Goal: Task Accomplishment & Management: Manage account settings

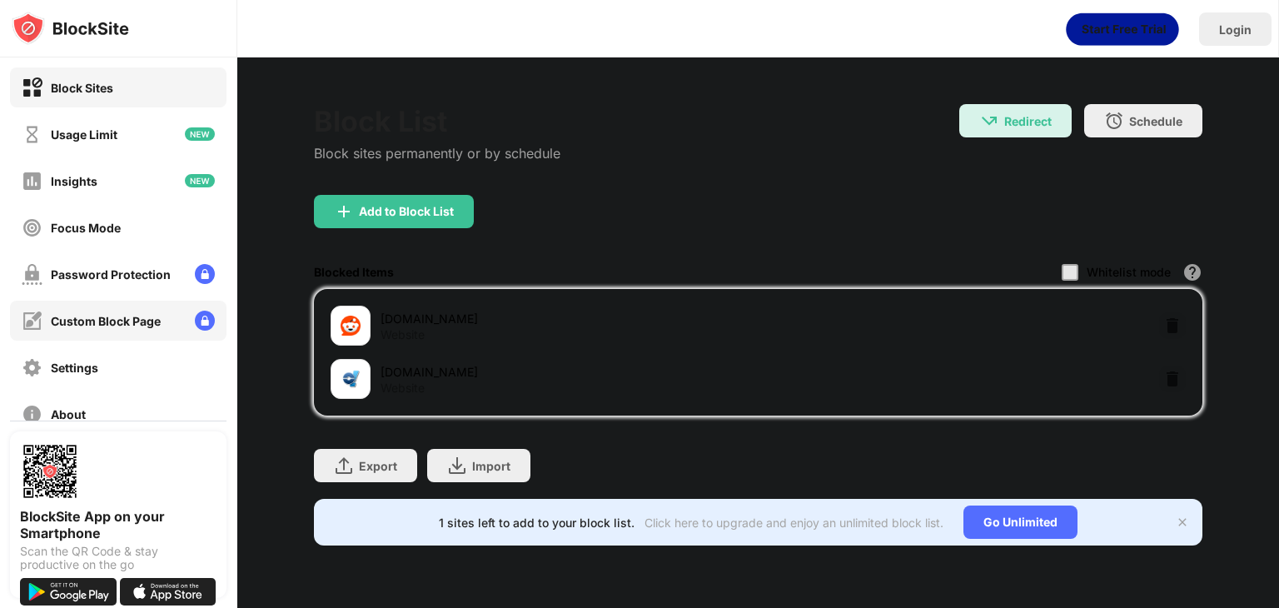
scroll to position [83, 0]
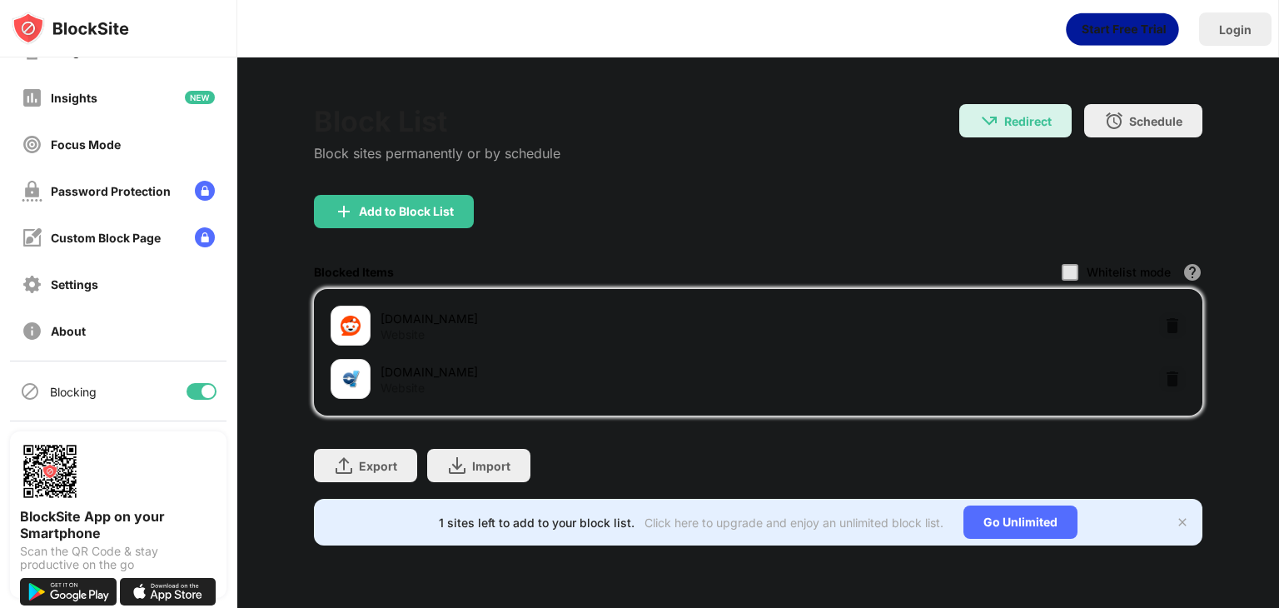
click at [187, 390] on div at bounding box center [201, 391] width 30 height 17
click at [199, 387] on div at bounding box center [201, 391] width 30 height 17
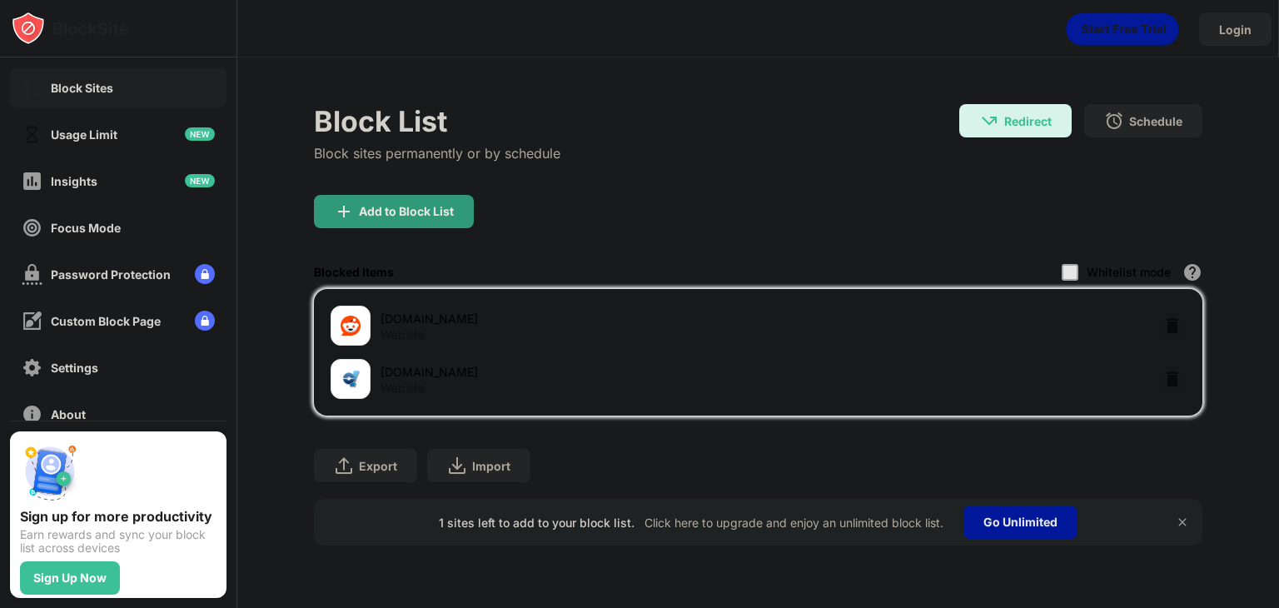
scroll to position [83, 0]
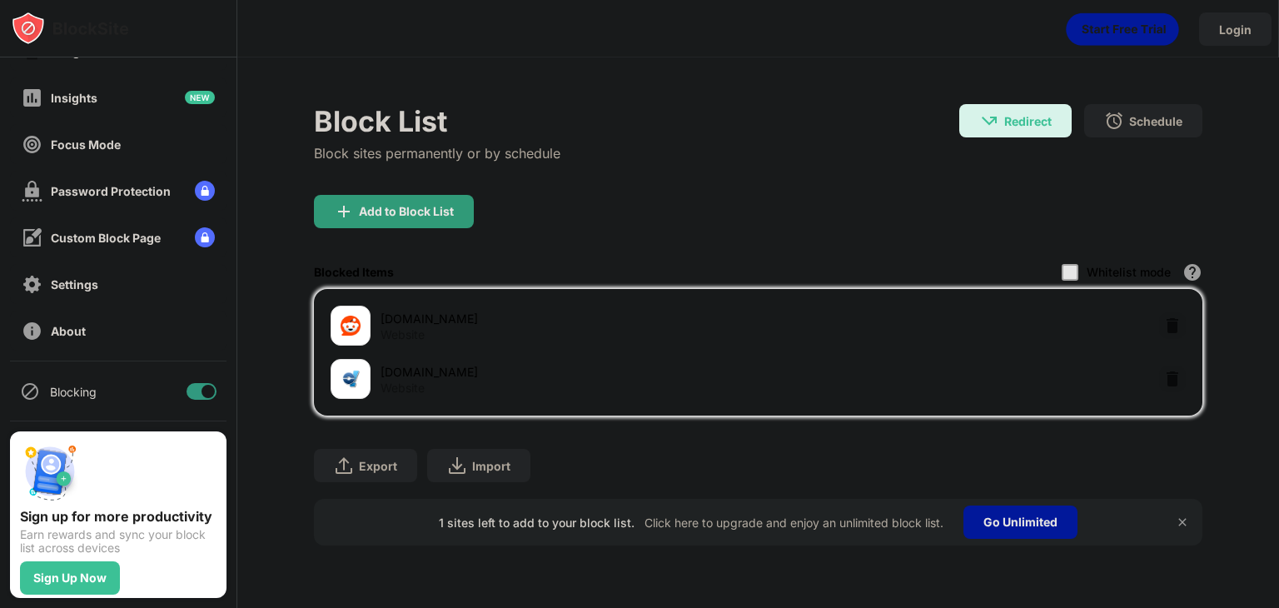
click at [201, 392] on div at bounding box center [207, 391] width 13 height 13
click at [189, 380] on div "Blocking" at bounding box center [118, 391] width 216 height 40
click at [190, 385] on div at bounding box center [201, 391] width 30 height 17
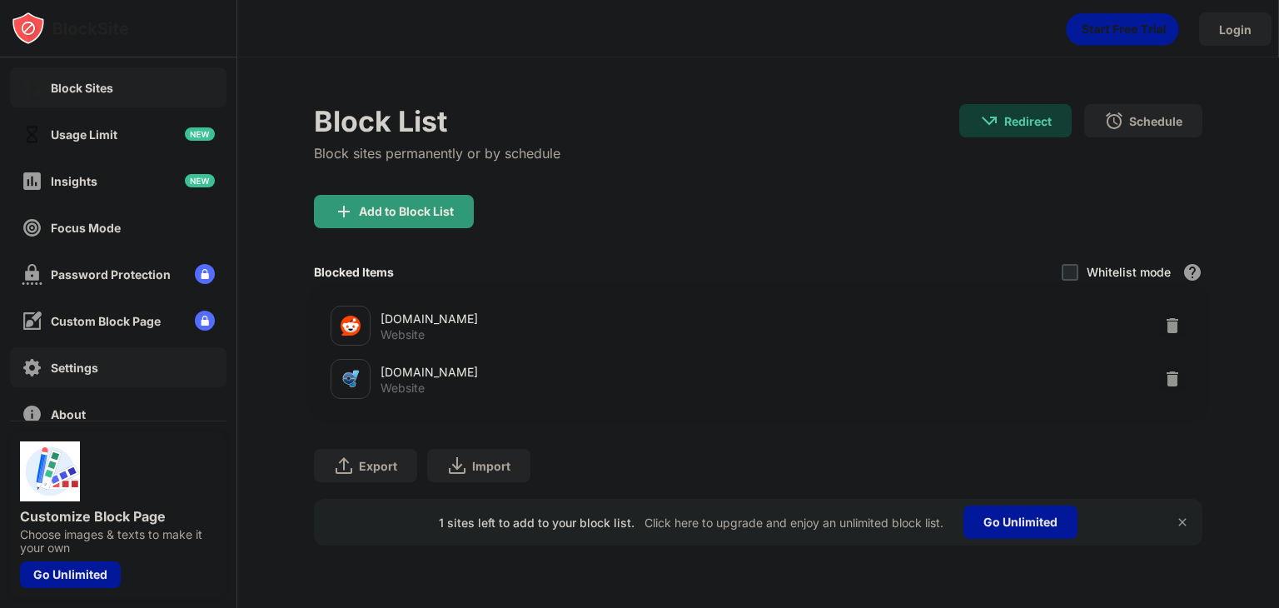
scroll to position [83, 0]
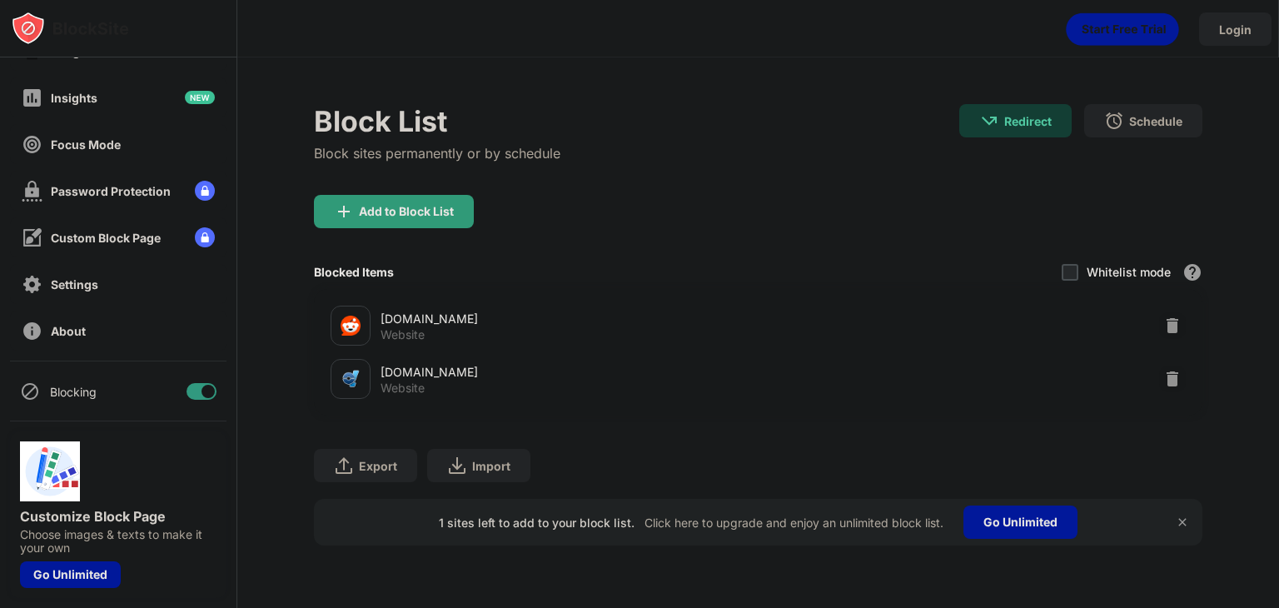
click at [186, 391] on div at bounding box center [201, 391] width 30 height 17
click at [198, 384] on div at bounding box center [201, 391] width 30 height 17
